Goal: Task Accomplishment & Management: Use online tool/utility

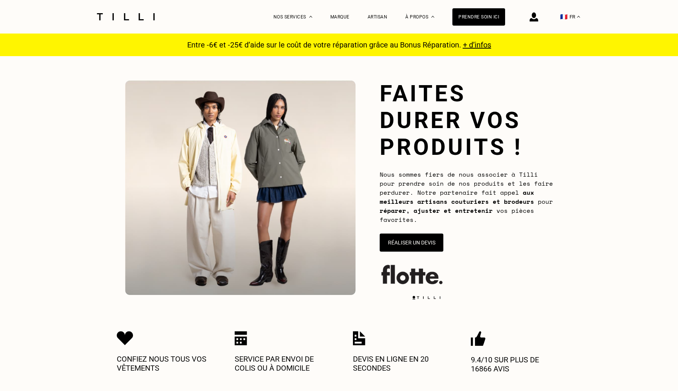
scroll to position [17, 0]
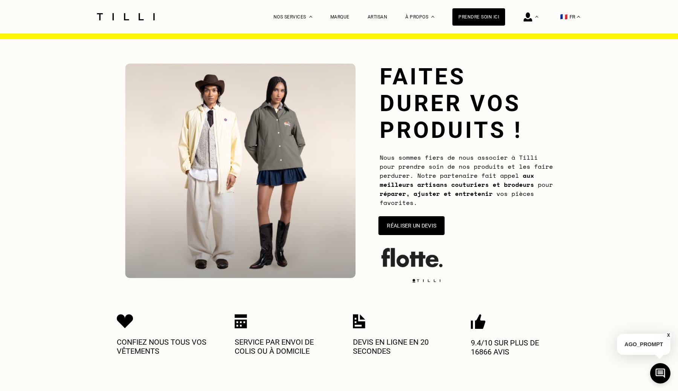
click at [410, 228] on button "Réaliser un devis" at bounding box center [412, 225] width 66 height 19
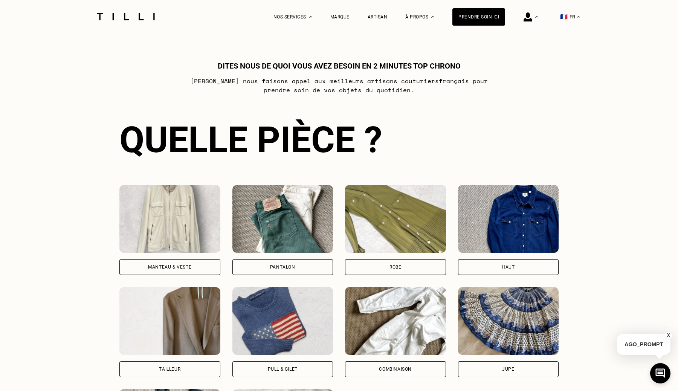
scroll to position [411, 0]
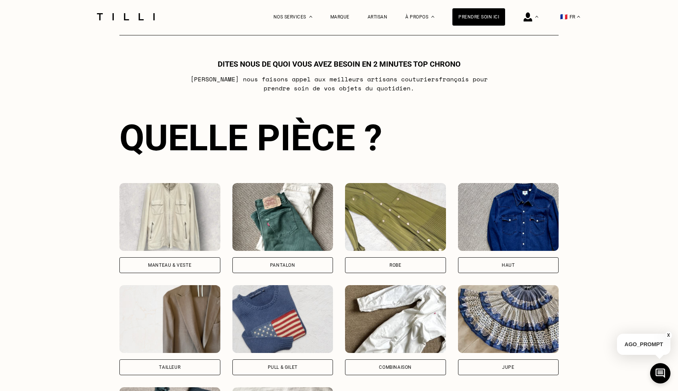
click at [218, 223] on img at bounding box center [169, 217] width 101 height 68
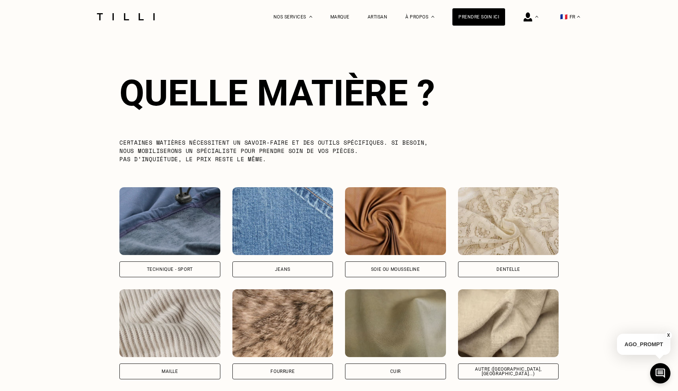
click at [210, 216] on img at bounding box center [169, 221] width 101 height 68
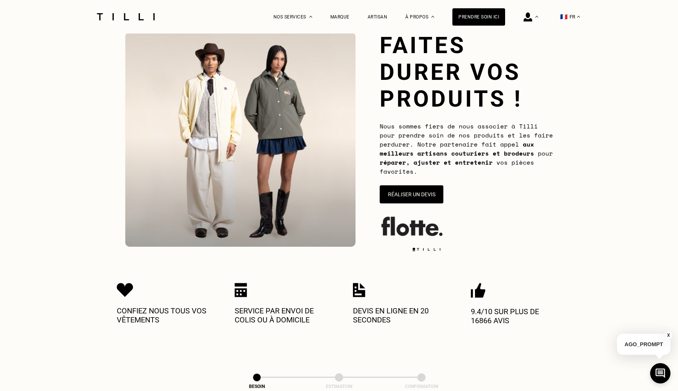
scroll to position [0, 0]
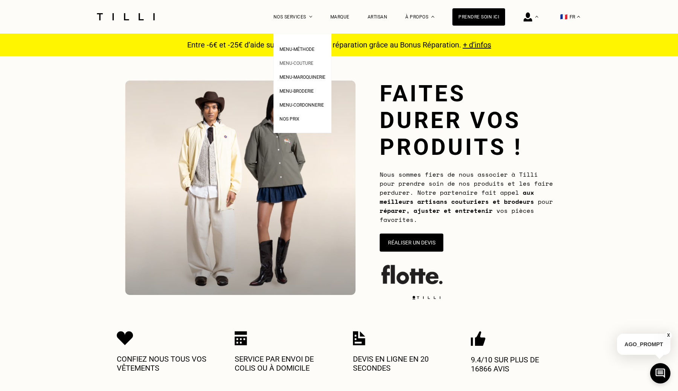
click at [301, 62] on span "Menu-couture" at bounding box center [296, 63] width 34 height 5
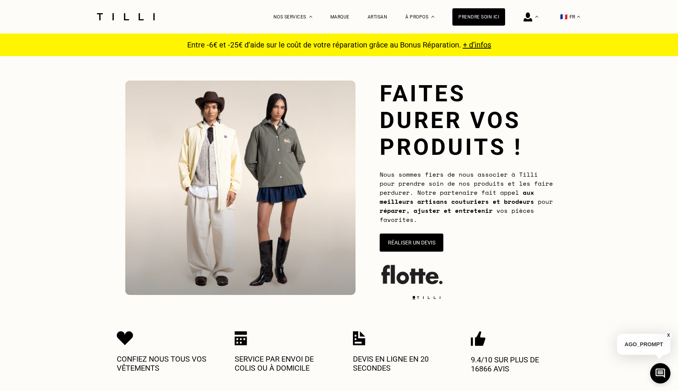
click at [145, 18] on img at bounding box center [125, 16] width 63 height 7
click at [128, 10] on div at bounding box center [125, 17] width 63 height 34
click at [128, 13] on div at bounding box center [125, 17] width 63 height 34
click at [127, 13] on img at bounding box center [125, 16] width 63 height 7
